Goal: Task Accomplishment & Management: Complete application form

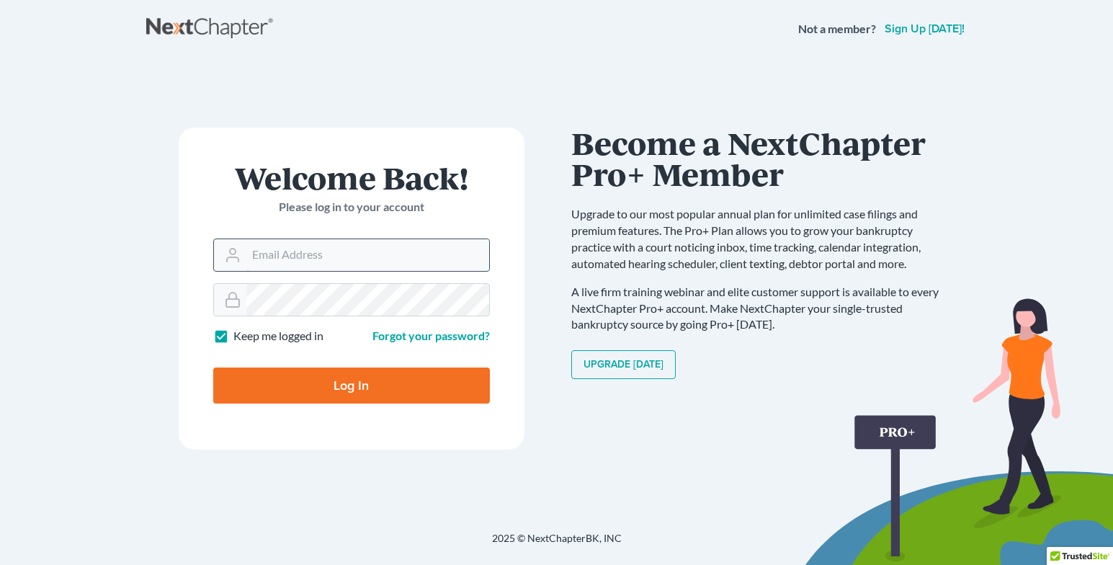
click at [288, 256] on input "Email Address" at bounding box center [367, 255] width 243 height 32
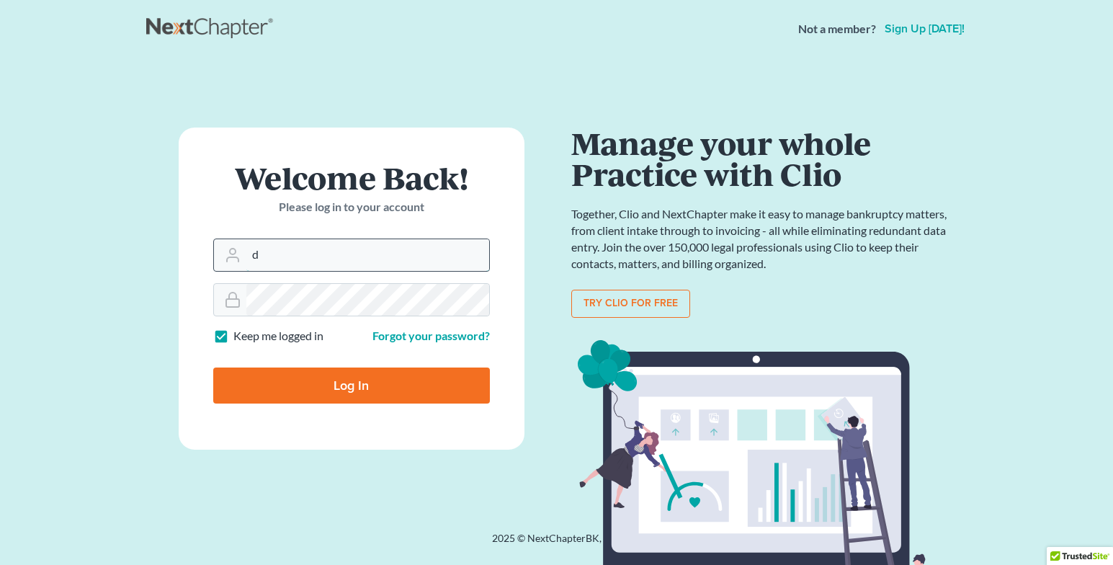
type input "[EMAIL_ADDRESS][DOMAIN_NAME]"
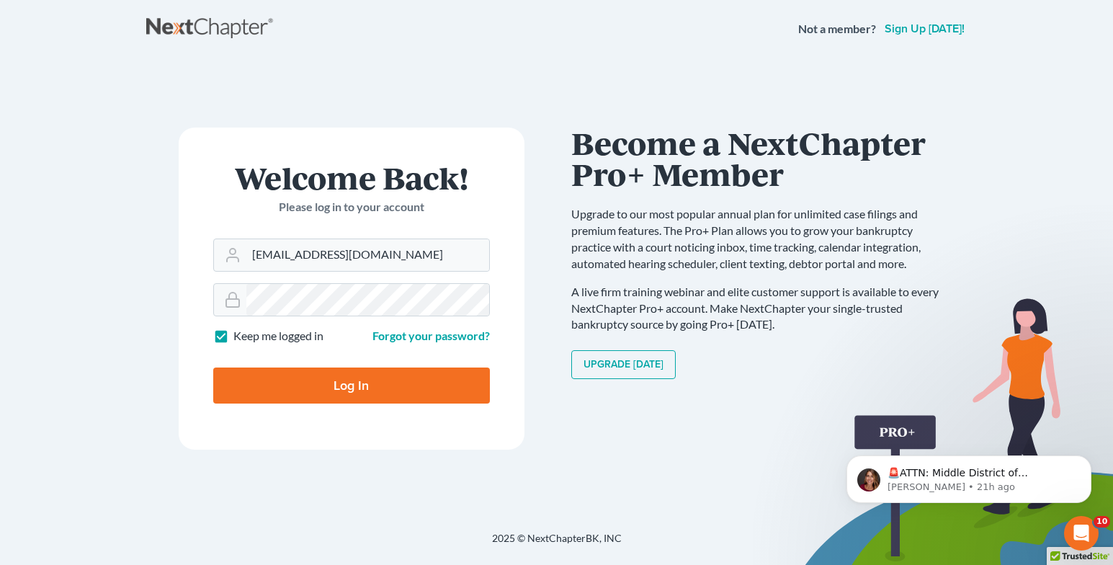
click at [346, 381] on input "Log In" at bounding box center [351, 385] width 277 height 36
type input "Thinking..."
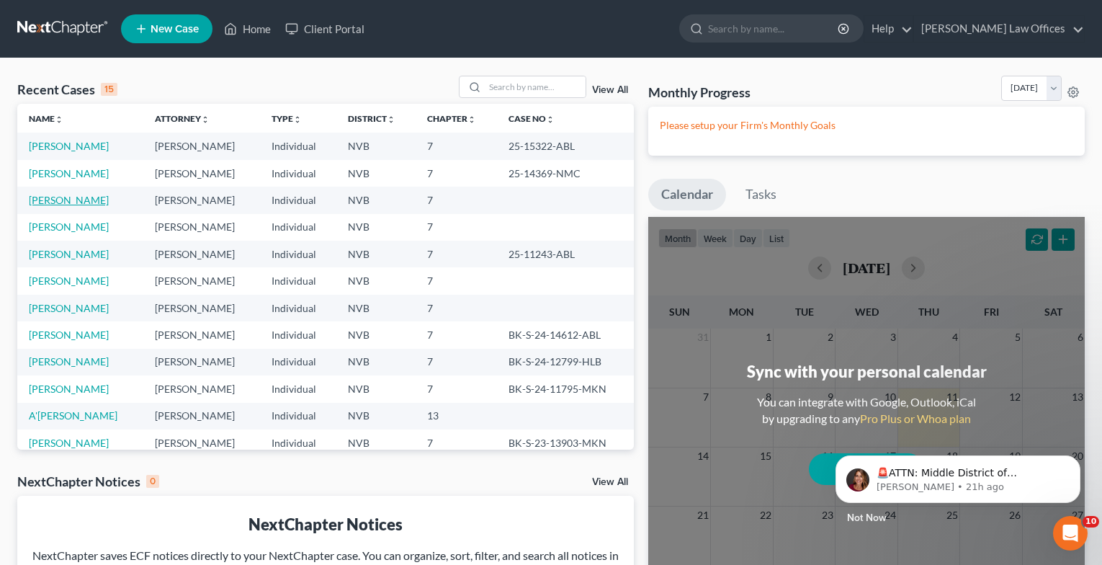
click at [73, 204] on link "Palmer, Haylee" at bounding box center [69, 200] width 80 height 12
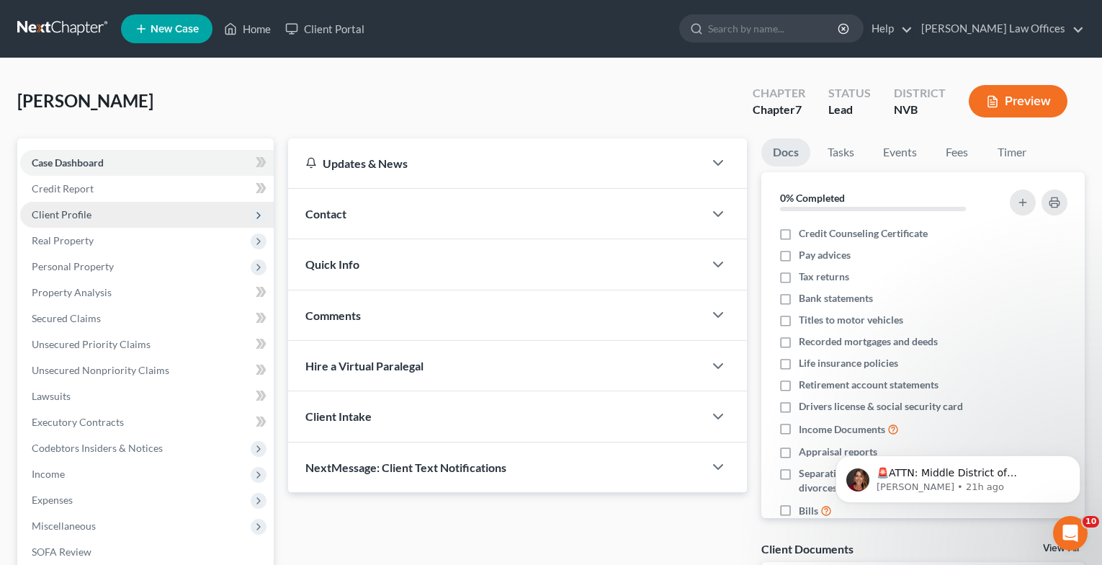
click at [112, 219] on span "Client Profile" at bounding box center [147, 215] width 254 height 26
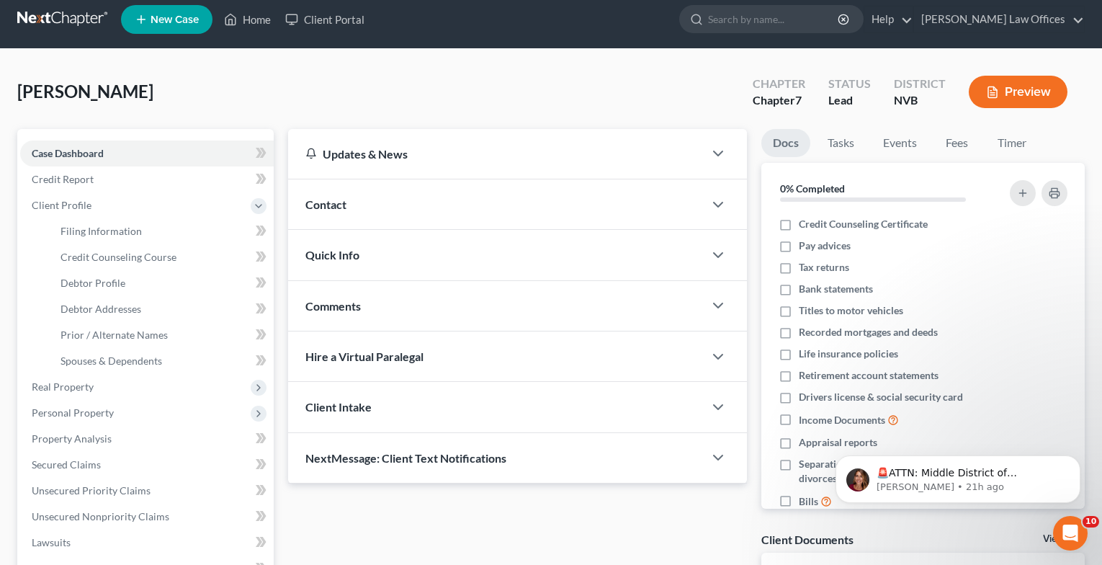
scroll to position [72, 0]
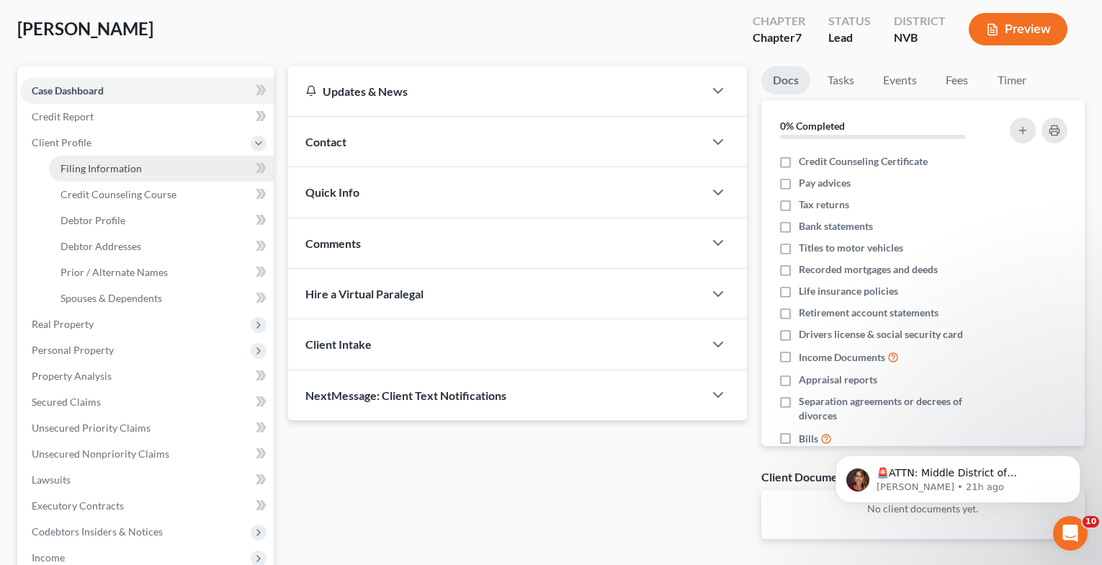
click at [99, 165] on span "Filing Information" at bounding box center [101, 168] width 81 height 12
select select "1"
select select "0"
select select "31"
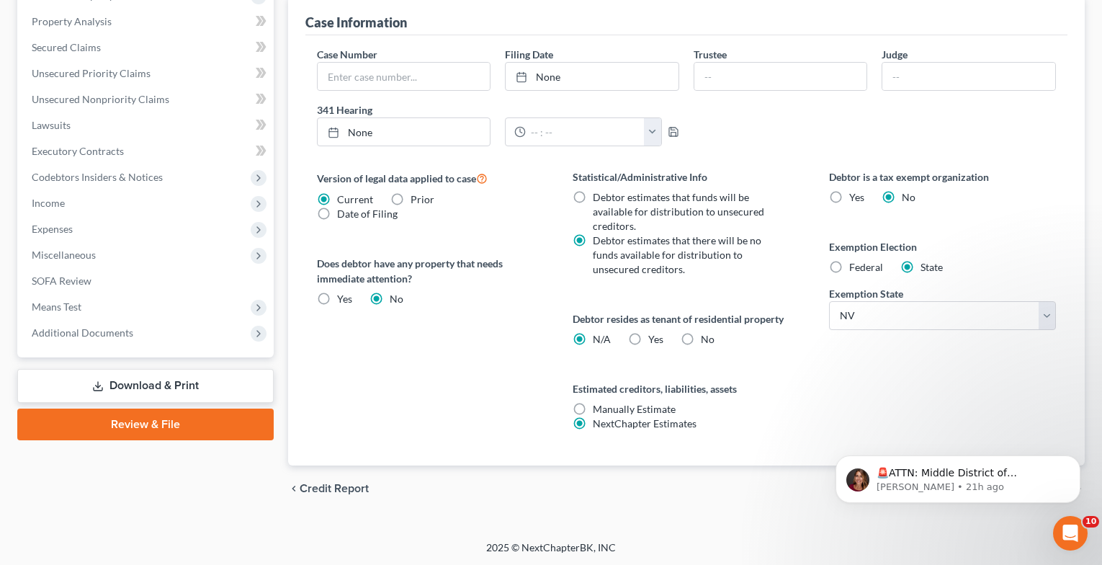
scroll to position [428, 0]
click at [977, 551] on footer "2025 © NextChapterBK, INC" at bounding box center [551, 552] width 1102 height 26
click at [1062, 531] on icon "Open Intercom Messenger" at bounding box center [1069, 532] width 24 height 24
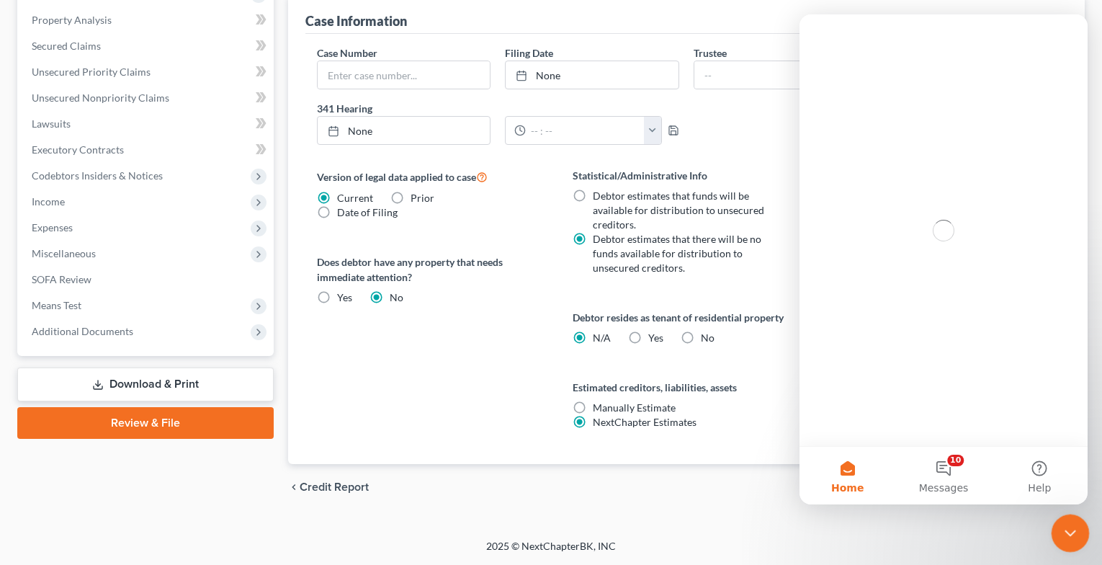
scroll to position [0, 0]
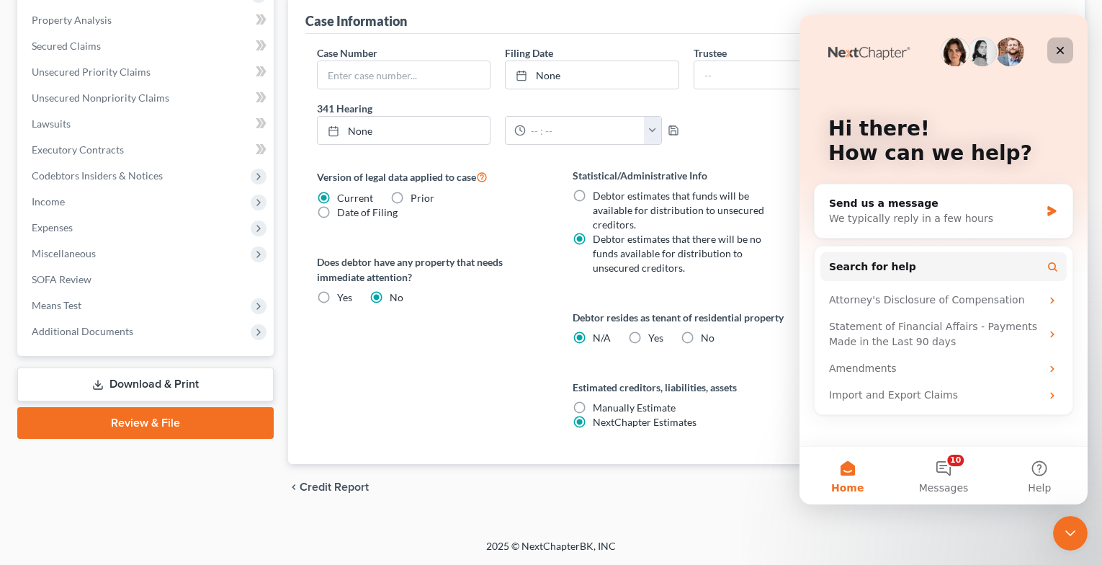
click at [1056, 48] on icon "Close" at bounding box center [1061, 51] width 12 height 12
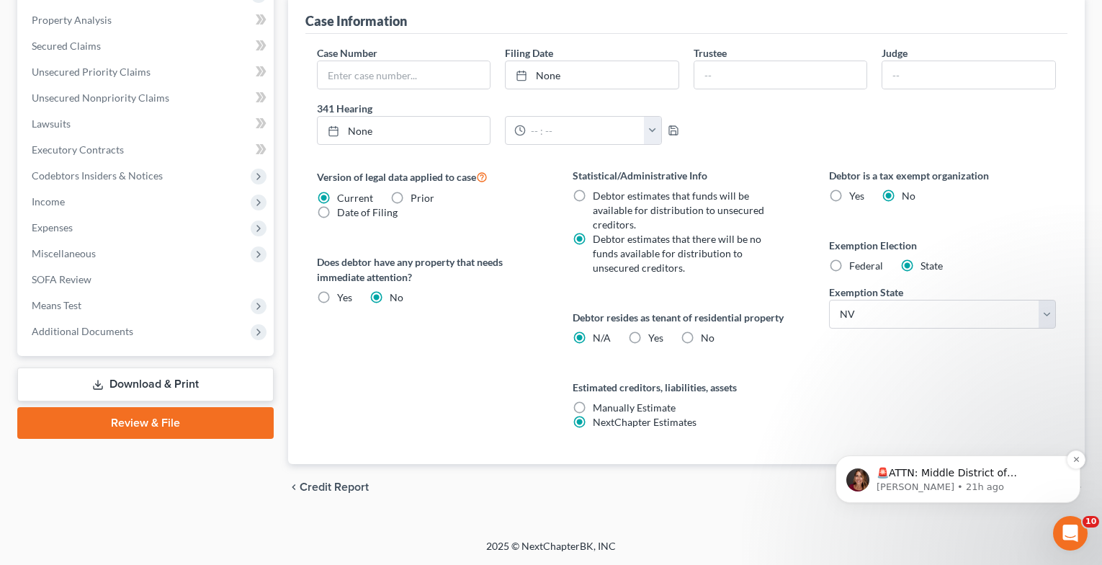
click at [1005, 498] on div "🚨ATTN: Middle District of Florida The court has added a new Credit Counseling F…" at bounding box center [958, 479] width 245 height 48
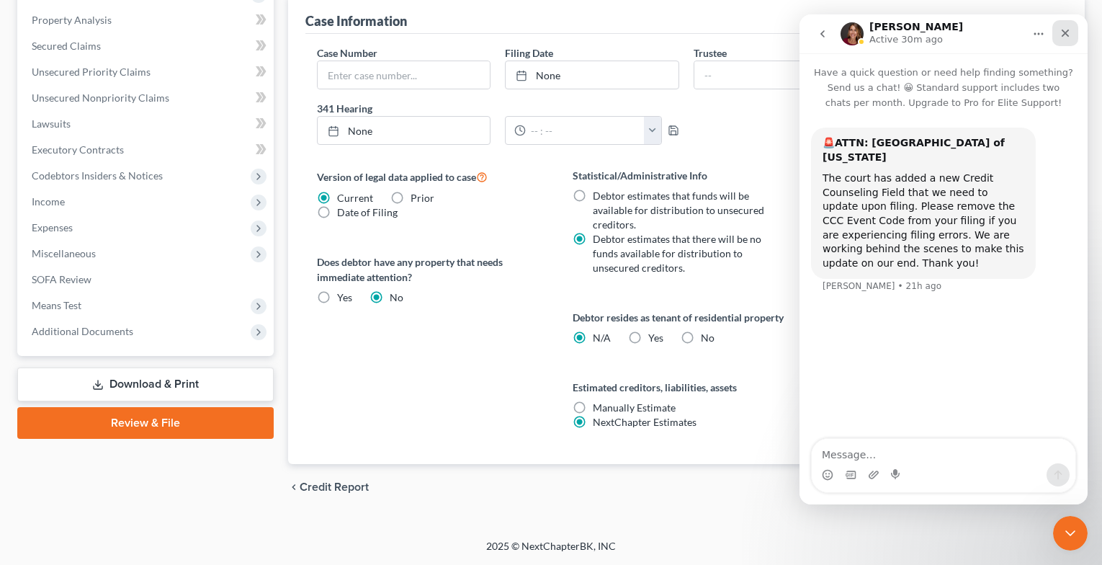
drag, startPoint x: 1063, startPoint y: 34, endPoint x: 1863, endPoint y: 49, distance: 800.0
click at [1063, 34] on icon "Close" at bounding box center [1066, 33] width 12 height 12
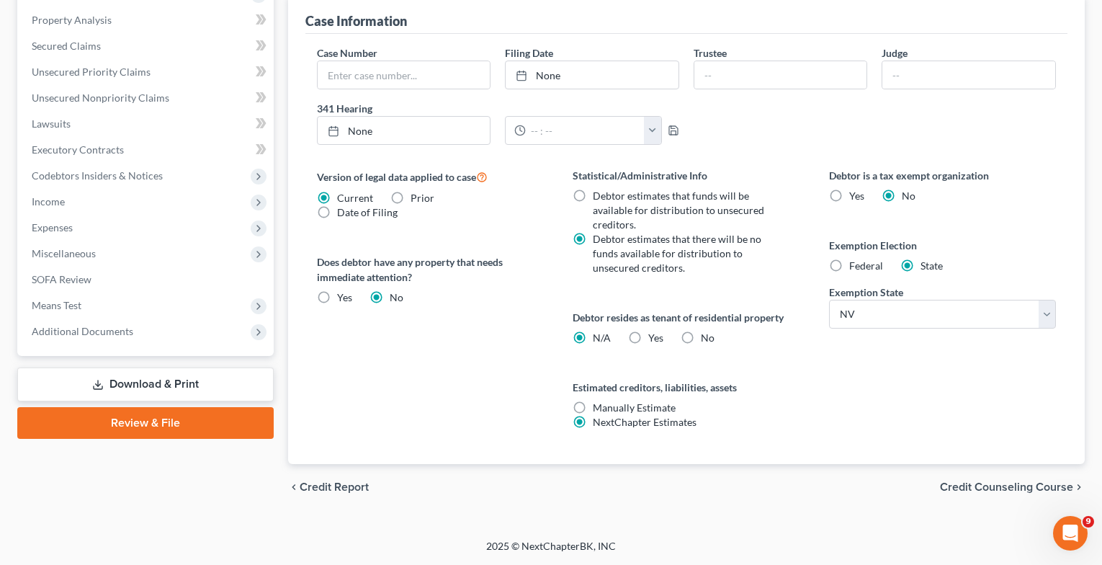
click at [1019, 486] on span "Credit Counseling Course" at bounding box center [1006, 487] width 133 height 12
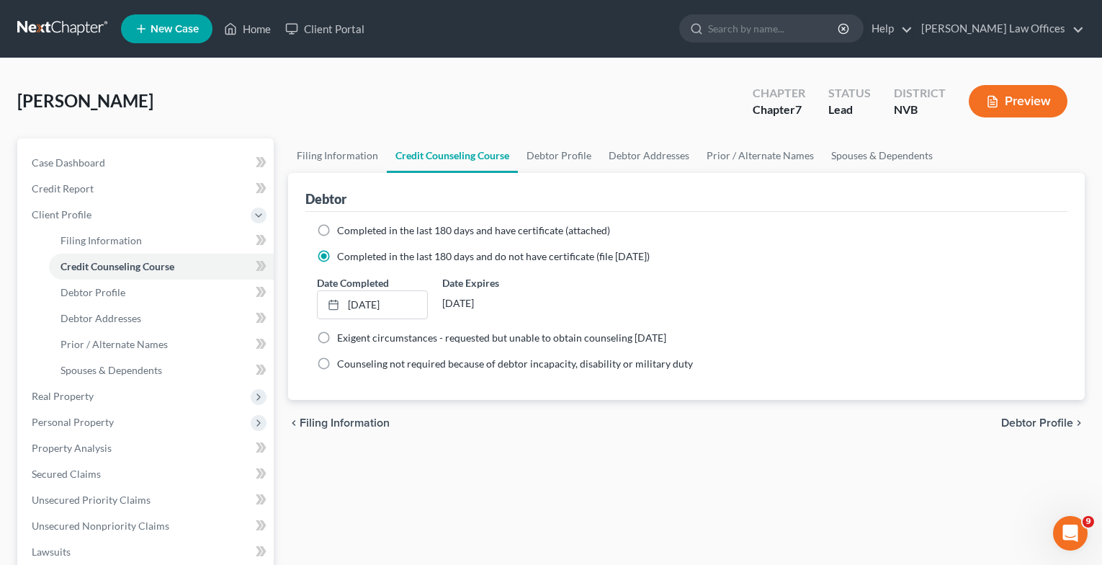
click at [1017, 419] on span "Debtor Profile" at bounding box center [1038, 423] width 72 height 12
select select "0"
select select "1"
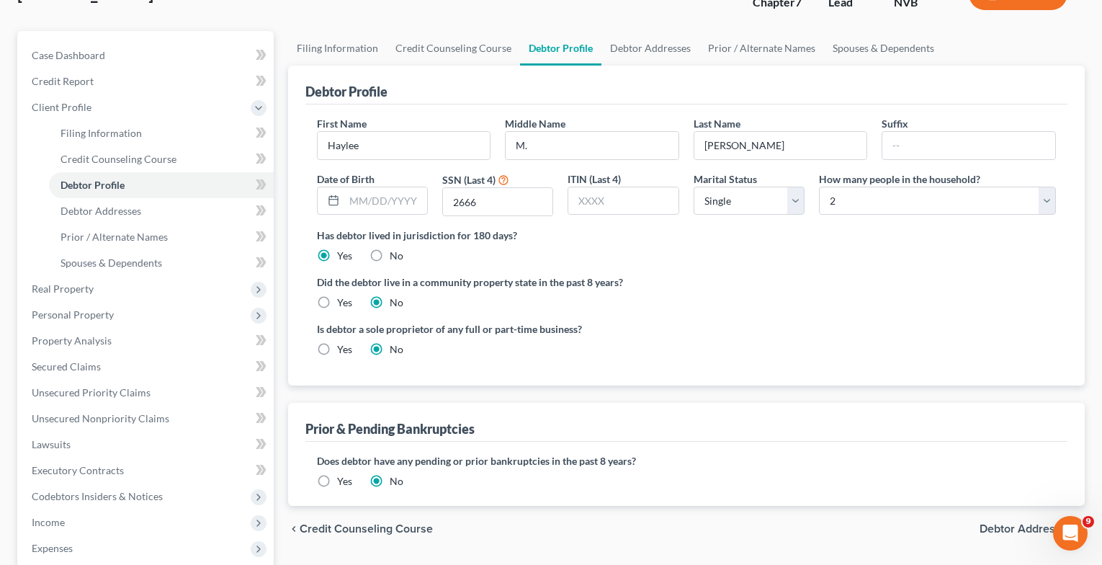
scroll to position [72, 0]
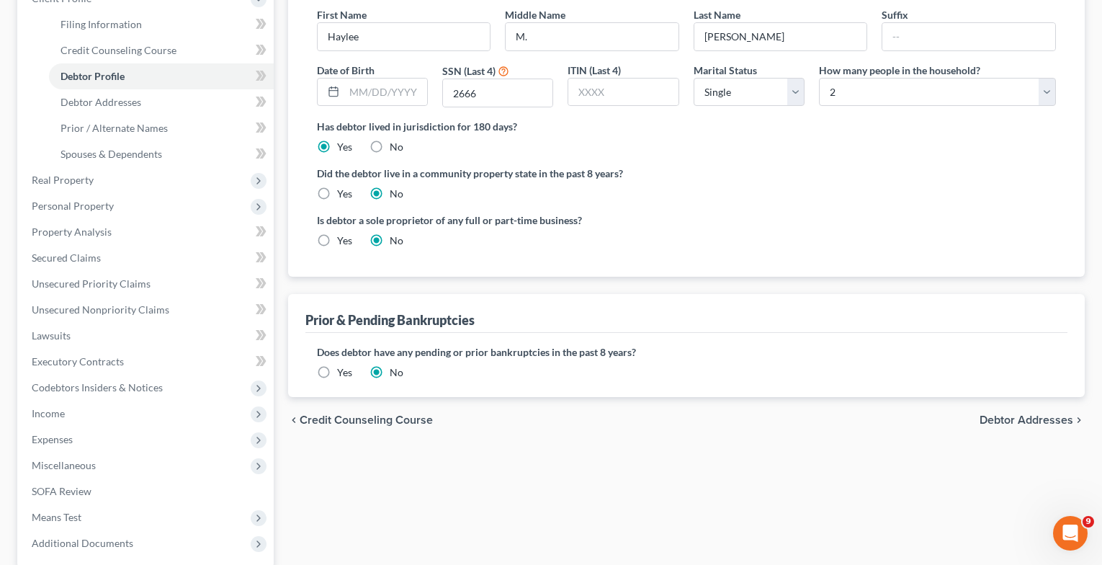
click at [1019, 425] on span "Debtor Addresses" at bounding box center [1027, 420] width 94 height 12
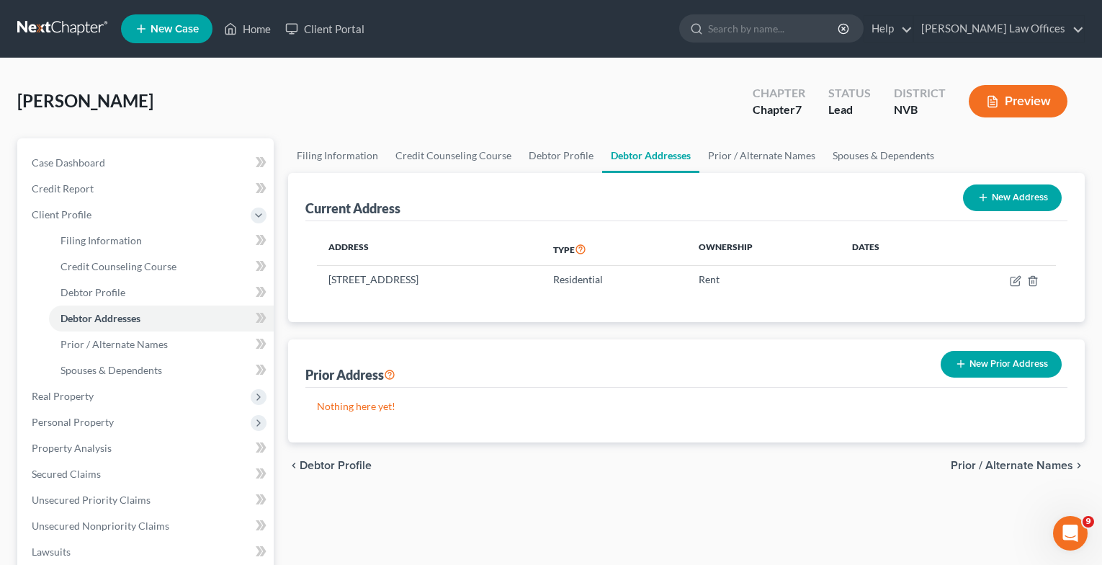
click at [968, 465] on span "Prior / Alternate Names" at bounding box center [1012, 466] width 122 height 12
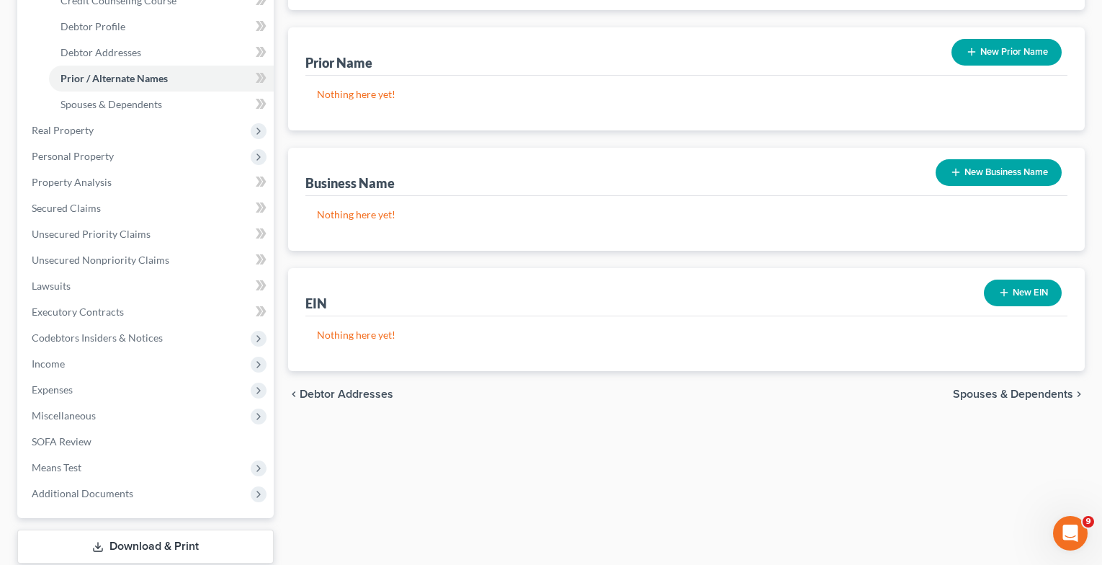
scroll to position [288, 0]
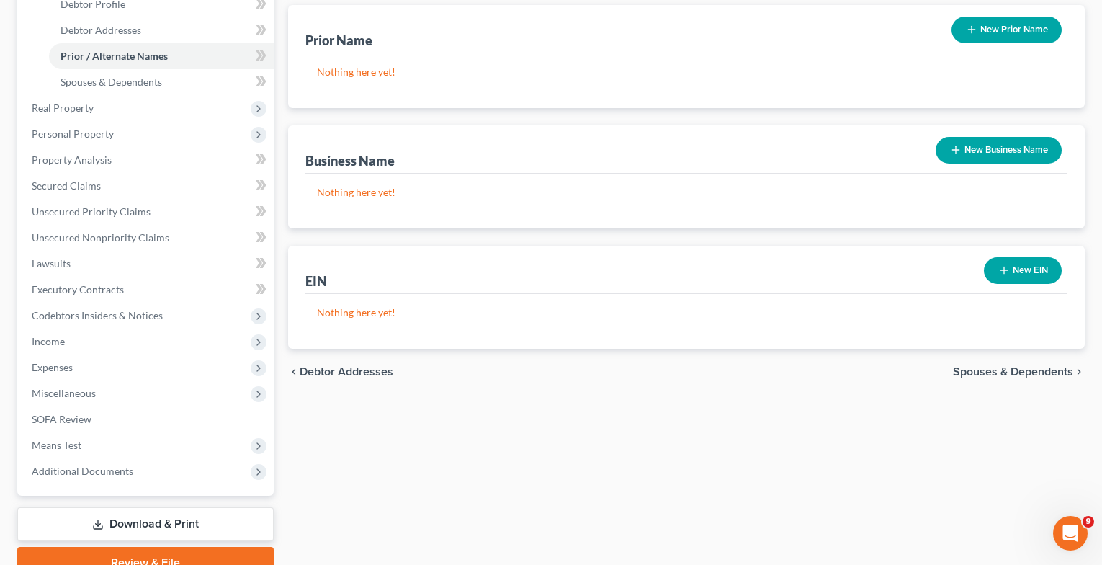
click at [1000, 376] on span "Spouses & Dependents" at bounding box center [1013, 372] width 120 height 12
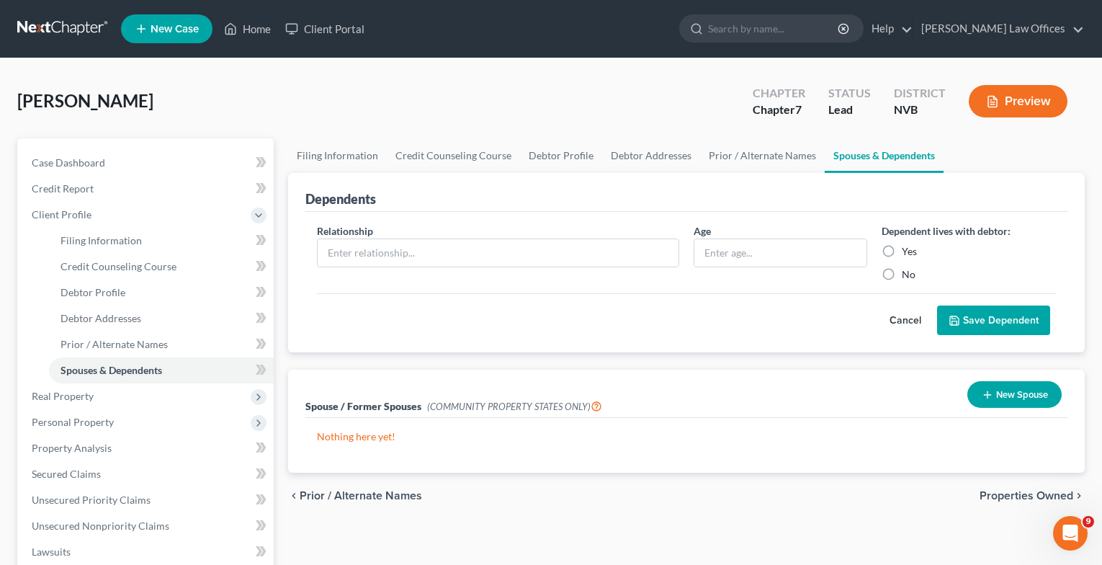
click at [1010, 493] on span "Properties Owned" at bounding box center [1027, 496] width 94 height 12
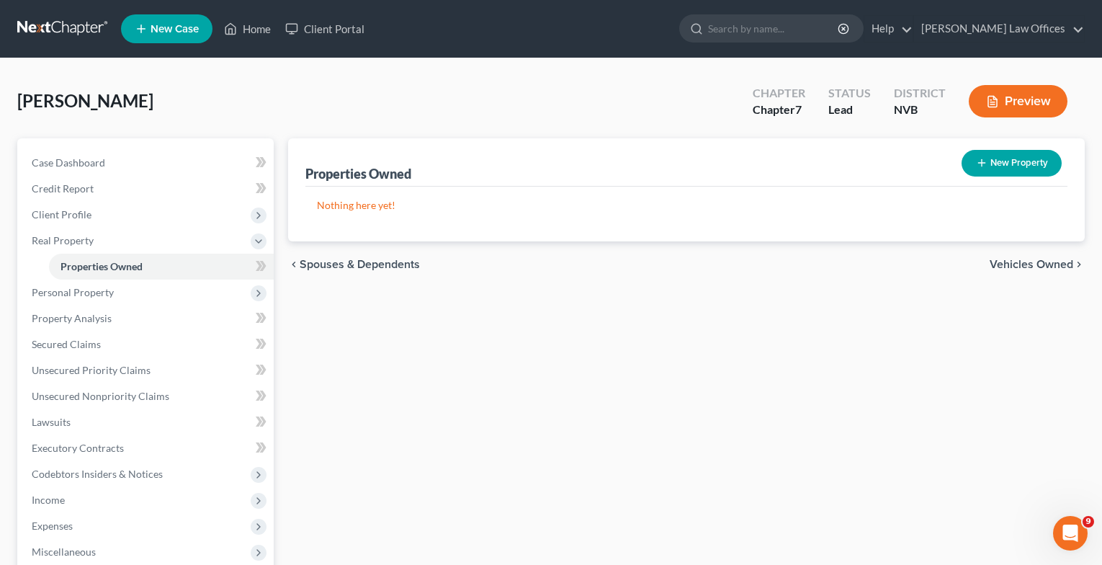
click at [1020, 260] on span "Vehicles Owned" at bounding box center [1032, 265] width 84 height 12
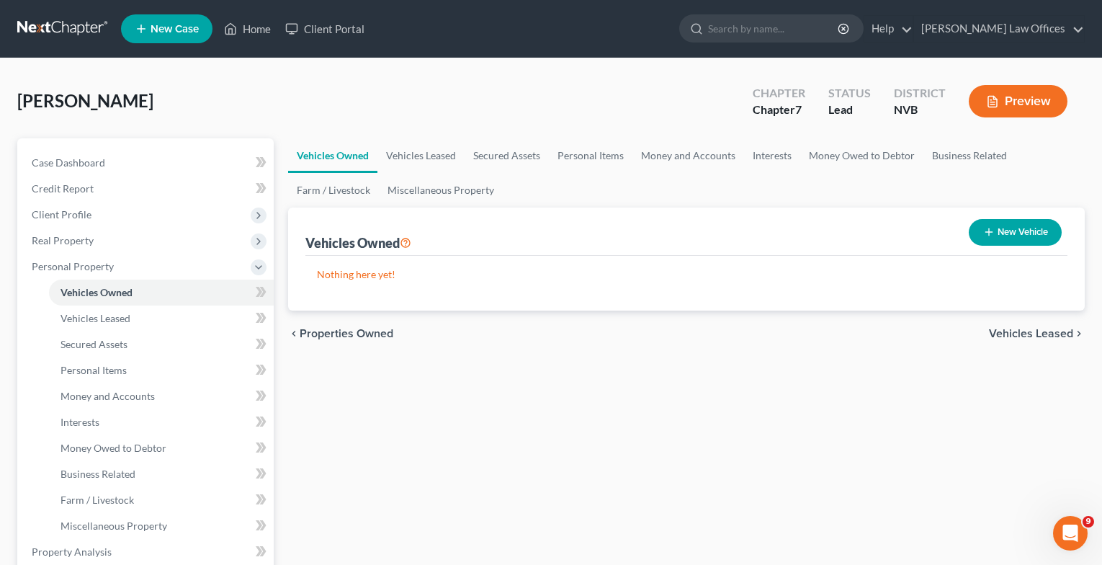
click at [1020, 337] on span "Vehicles Leased" at bounding box center [1031, 334] width 84 height 12
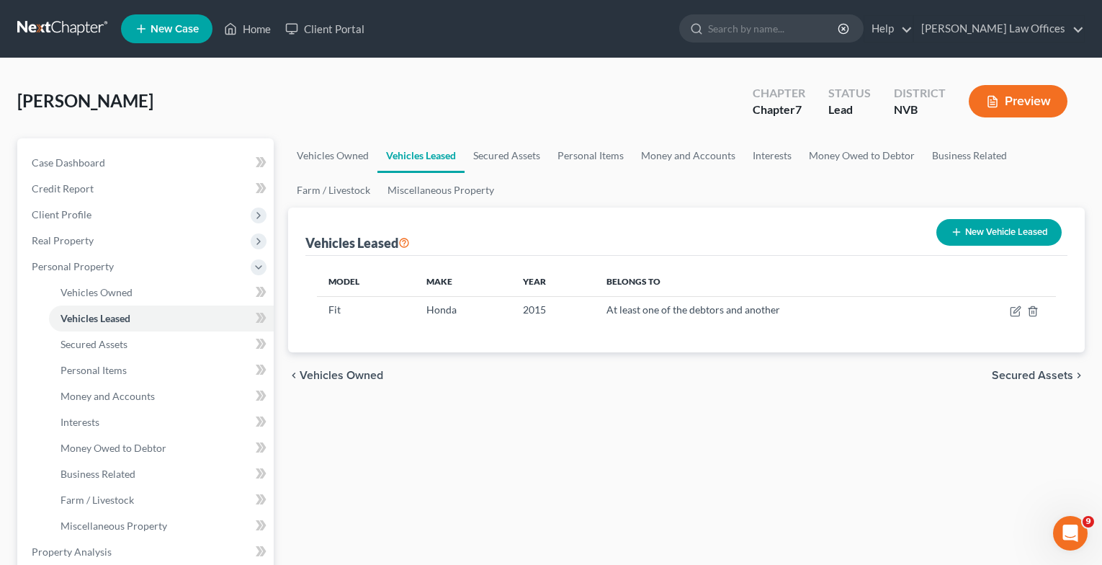
click at [1022, 374] on span "Secured Assets" at bounding box center [1032, 376] width 81 height 12
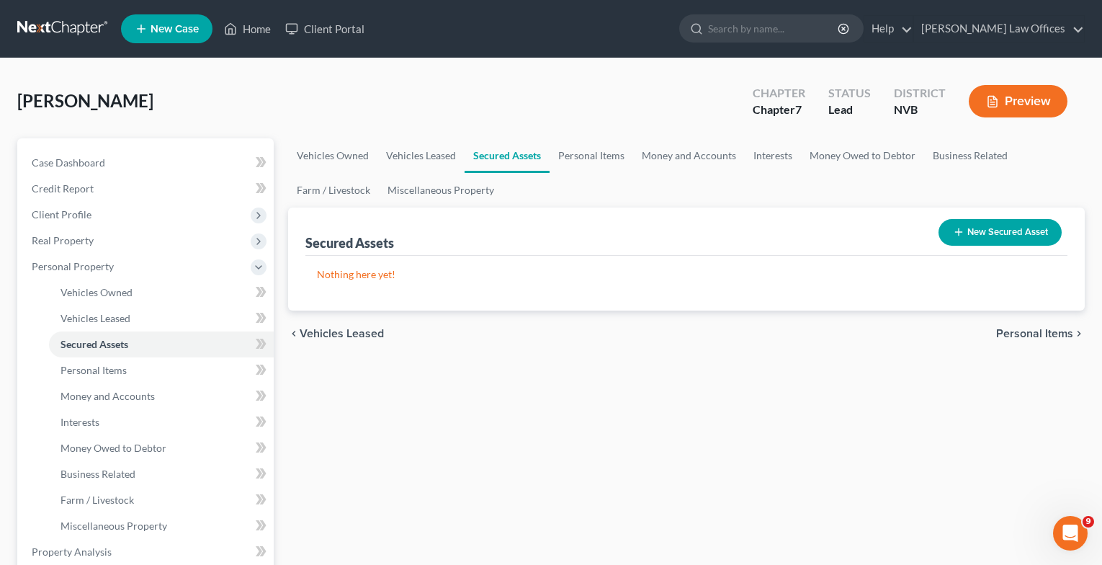
click at [1021, 334] on span "Personal Items" at bounding box center [1035, 334] width 77 height 12
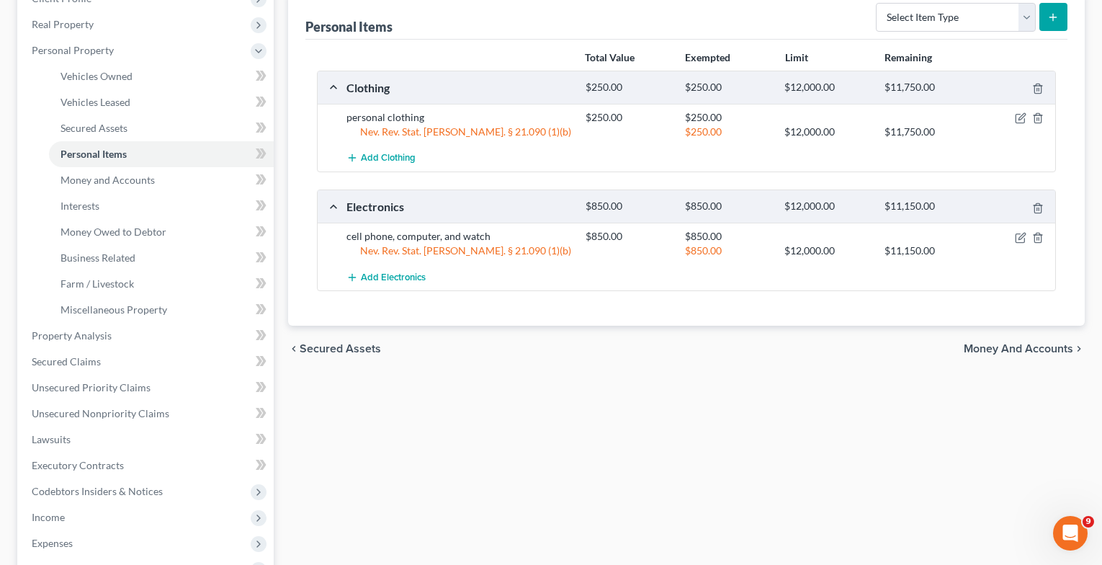
click at [1004, 350] on span "Money and Accounts" at bounding box center [1019, 349] width 110 height 12
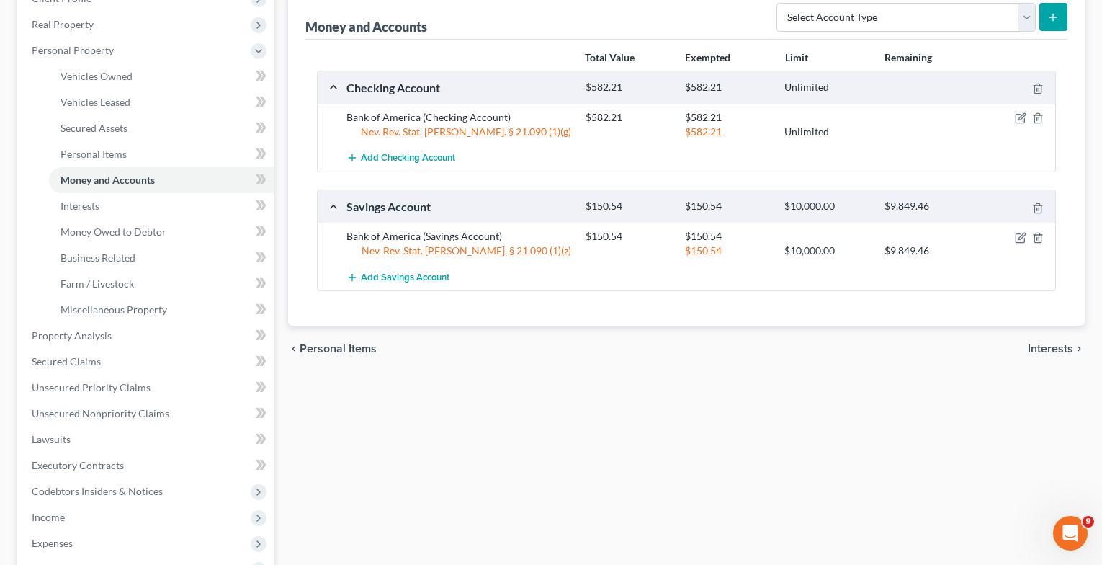
click at [1032, 349] on span "Interests" at bounding box center [1050, 349] width 45 height 12
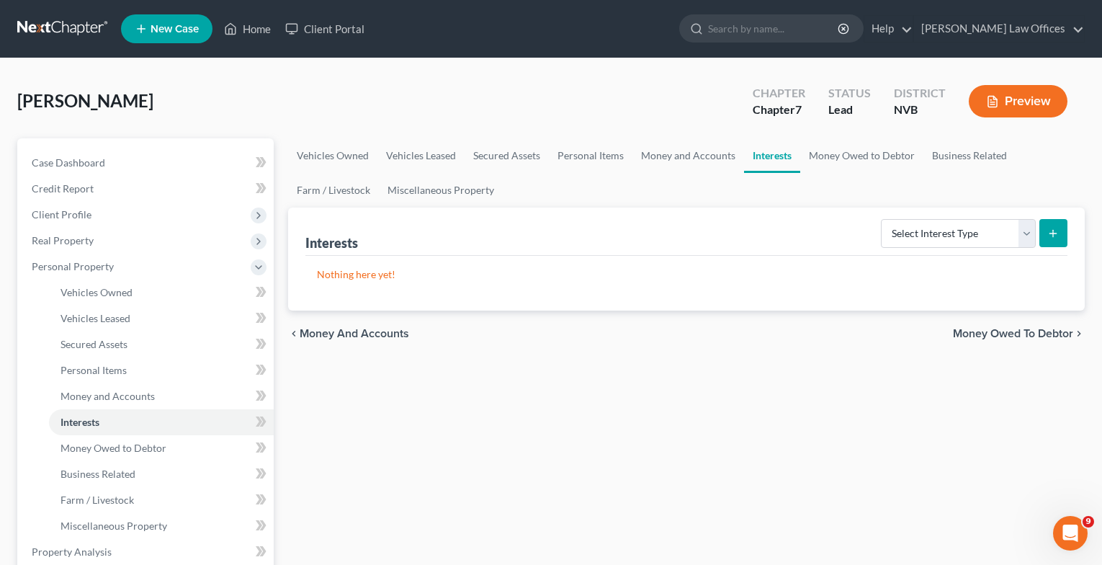
click at [1010, 335] on span "Money Owed to Debtor" at bounding box center [1013, 334] width 120 height 12
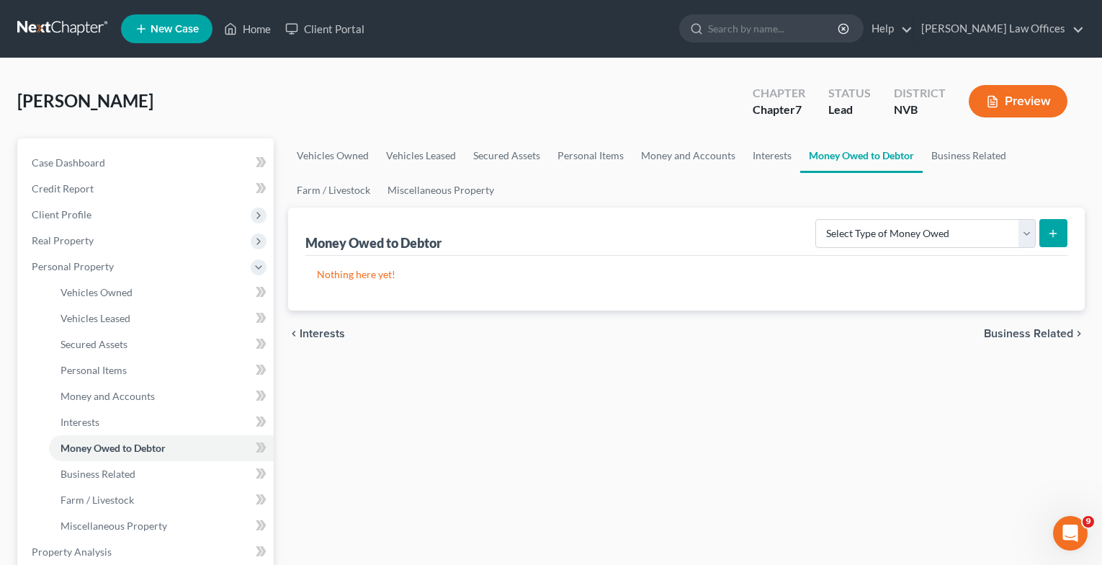
click at [1017, 337] on span "Business Related" at bounding box center [1028, 334] width 89 height 12
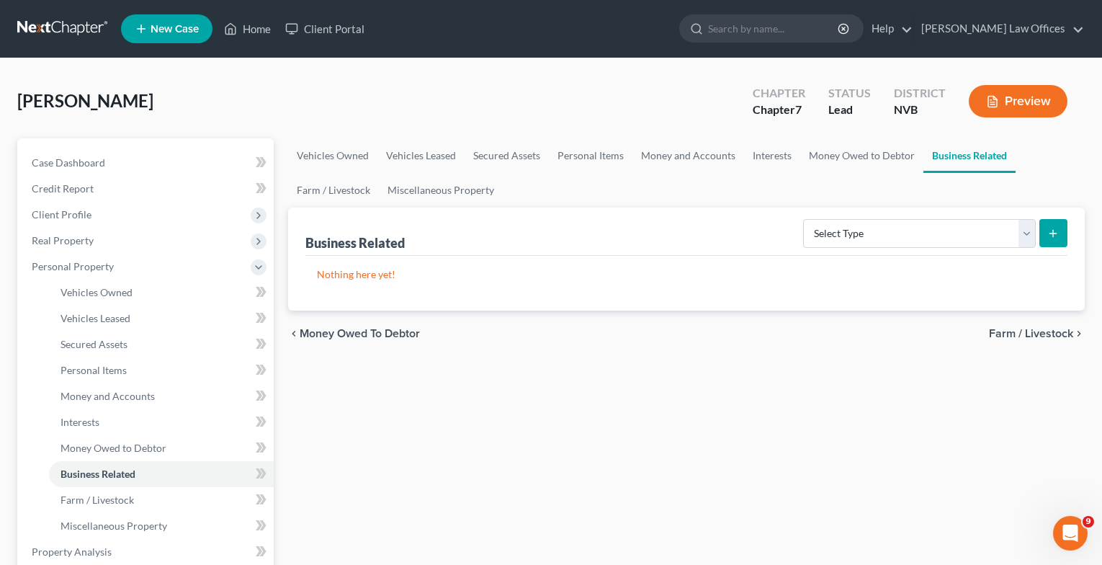
click at [1017, 336] on span "Farm / Livestock" at bounding box center [1031, 334] width 84 height 12
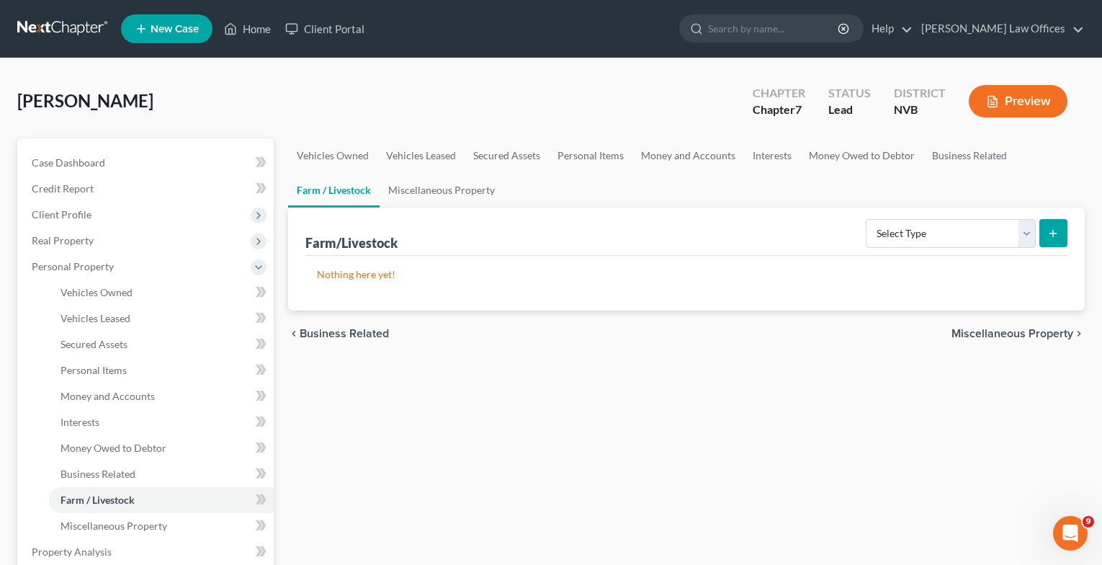
click at [1017, 336] on span "Miscellaneous Property" at bounding box center [1013, 334] width 122 height 12
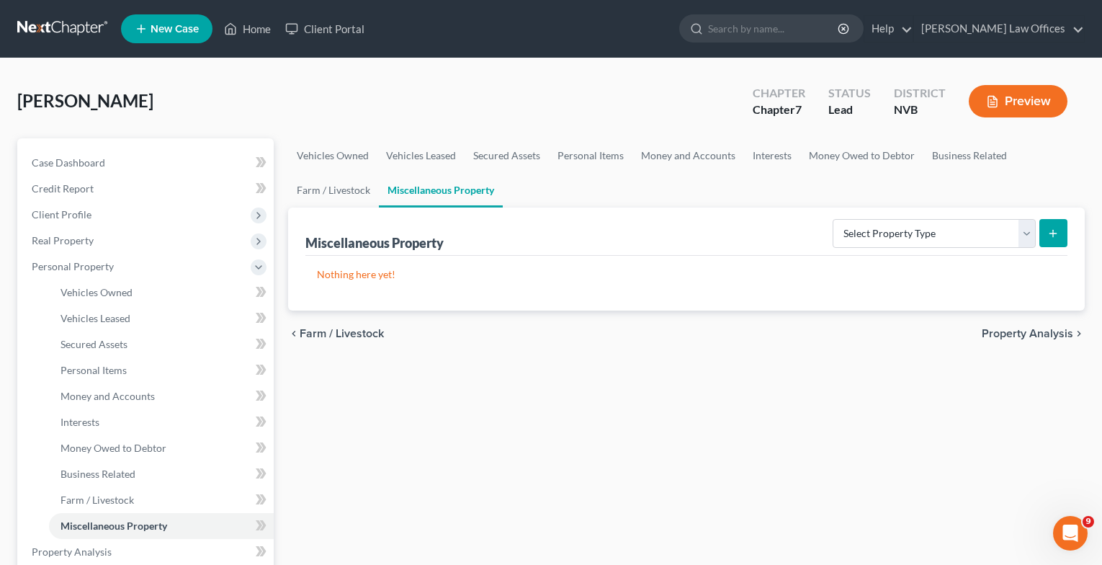
click at [1017, 336] on span "Property Analysis" at bounding box center [1028, 334] width 92 height 12
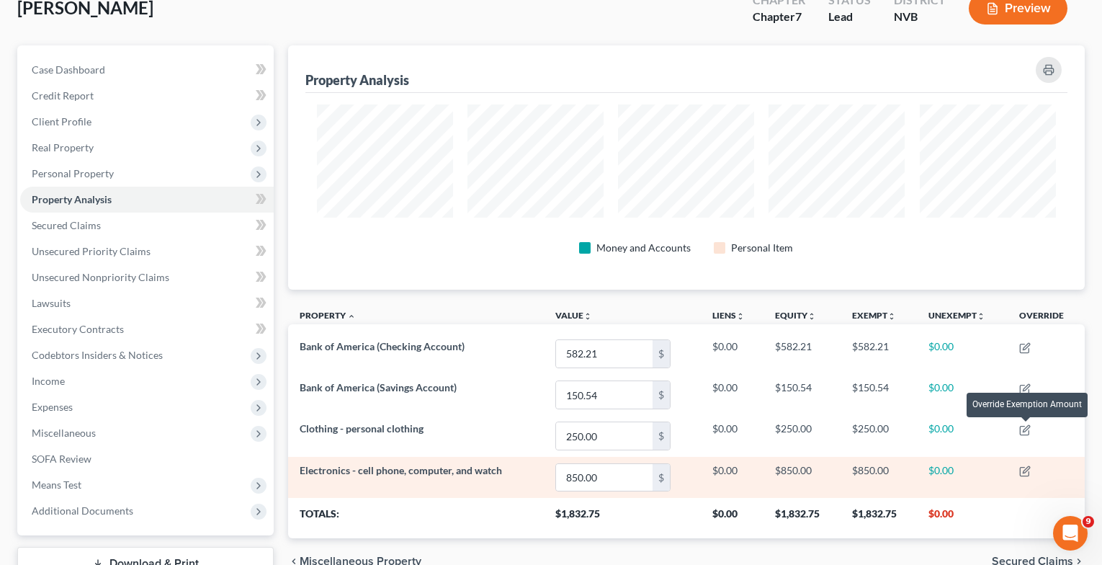
scroll to position [201, 0]
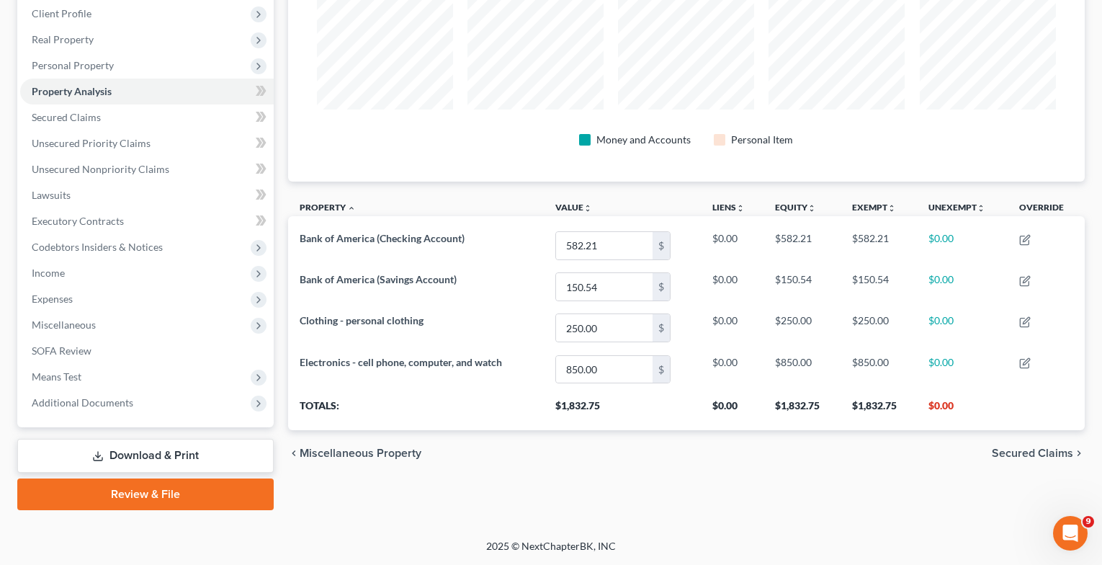
click at [1022, 447] on span "Secured Claims" at bounding box center [1032, 453] width 81 height 12
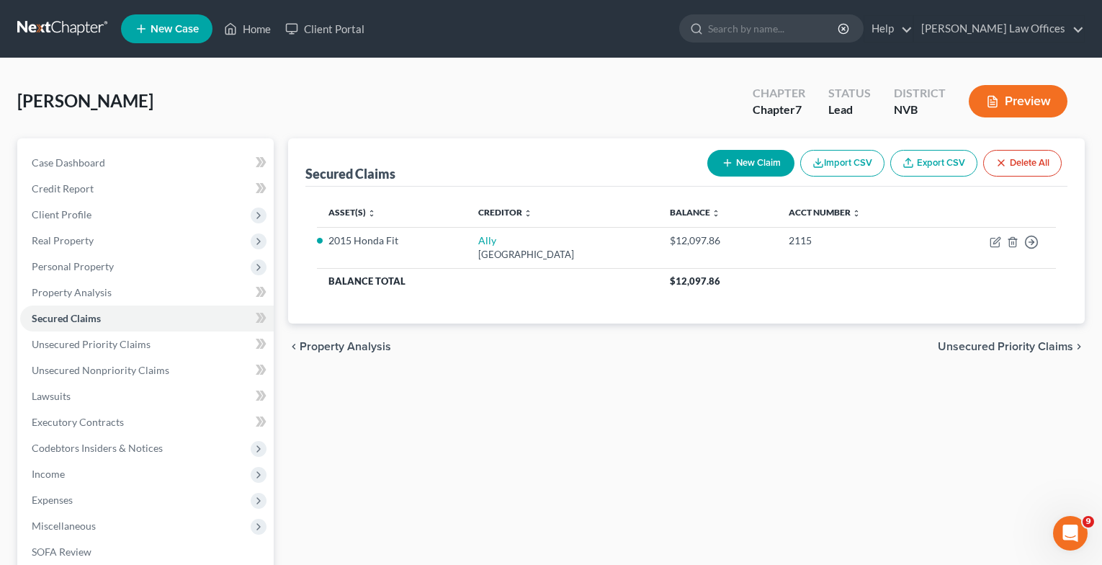
click at [1018, 346] on span "Unsecured Priority Claims" at bounding box center [1005, 347] width 135 height 12
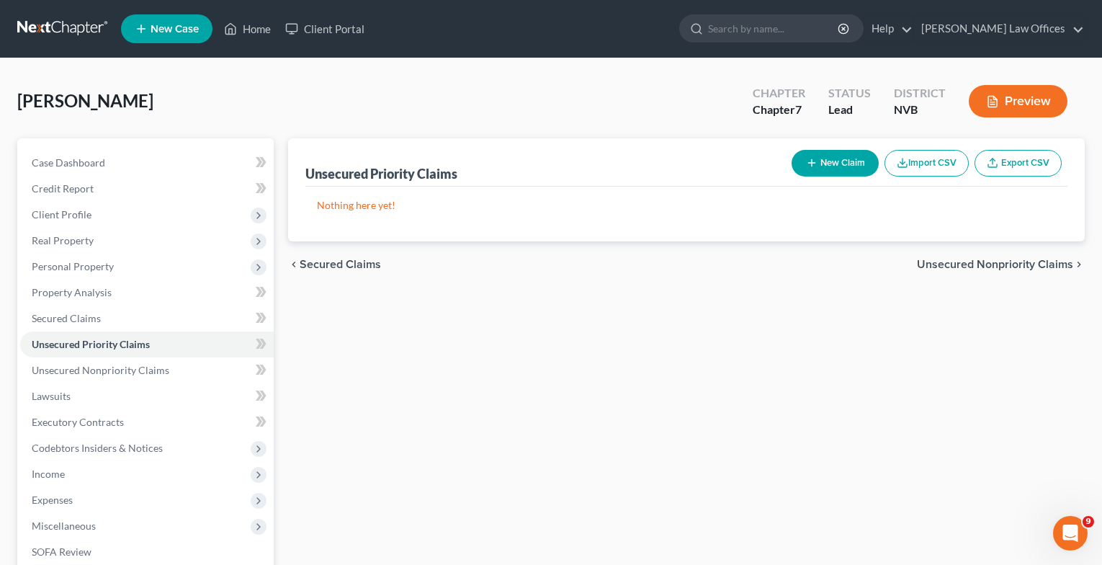
click at [1002, 260] on span "Unsecured Nonpriority Claims" at bounding box center [995, 265] width 156 height 12
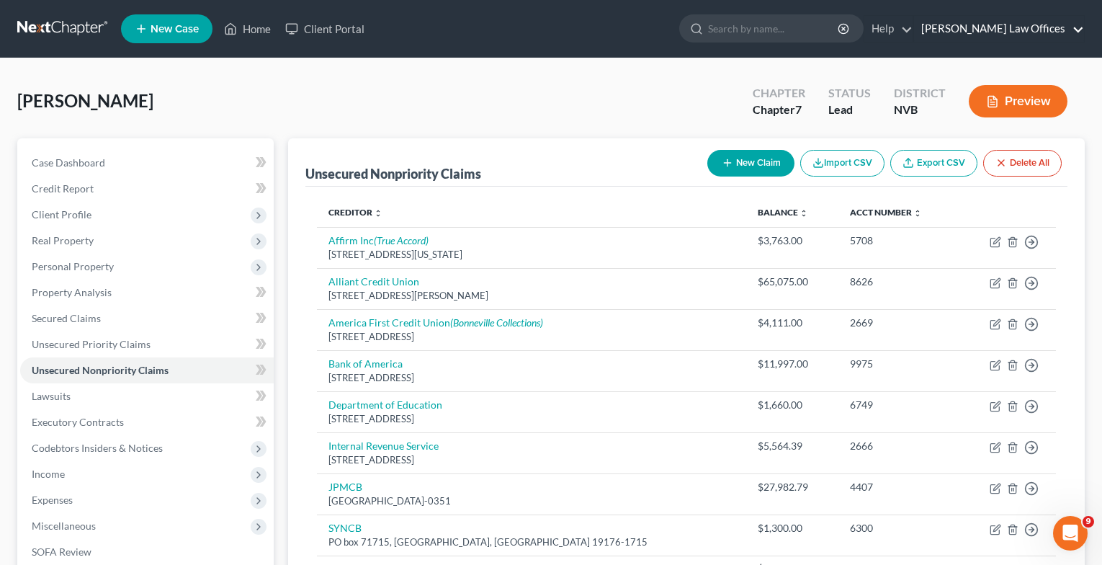
click at [1034, 32] on link "Stephens Law Offices" at bounding box center [999, 29] width 170 height 26
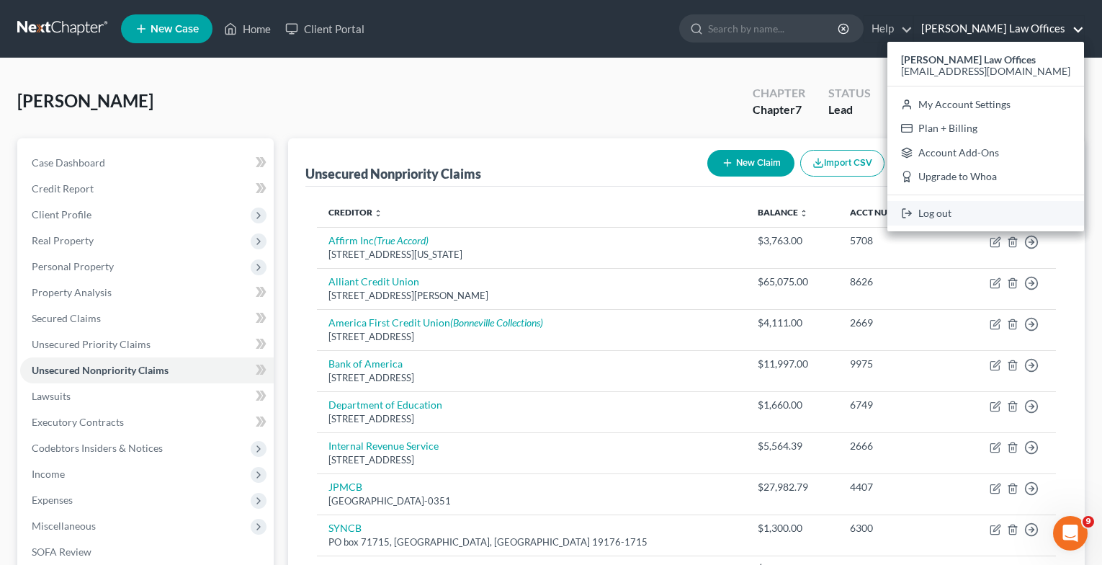
click at [935, 220] on link "Log out" at bounding box center [986, 213] width 197 height 24
